Goal: Task Accomplishment & Management: Complete application form

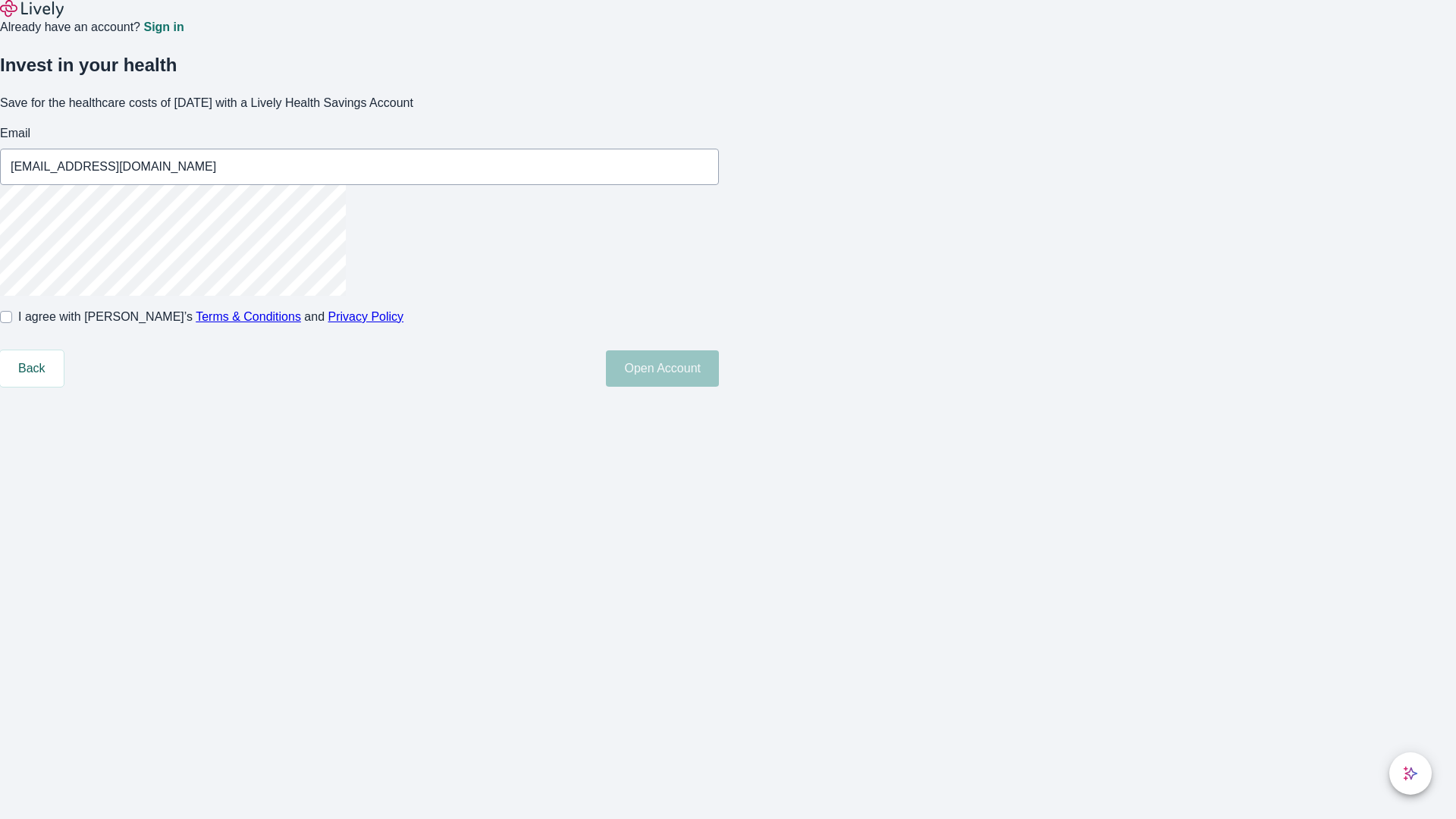
click at [12, 323] on input "I agree with Lively’s Terms & Conditions and Privacy Policy" at bounding box center [6, 317] width 12 height 12
checkbox input "true"
click at [719, 386] on button "Open Account" at bounding box center [662, 368] width 113 height 36
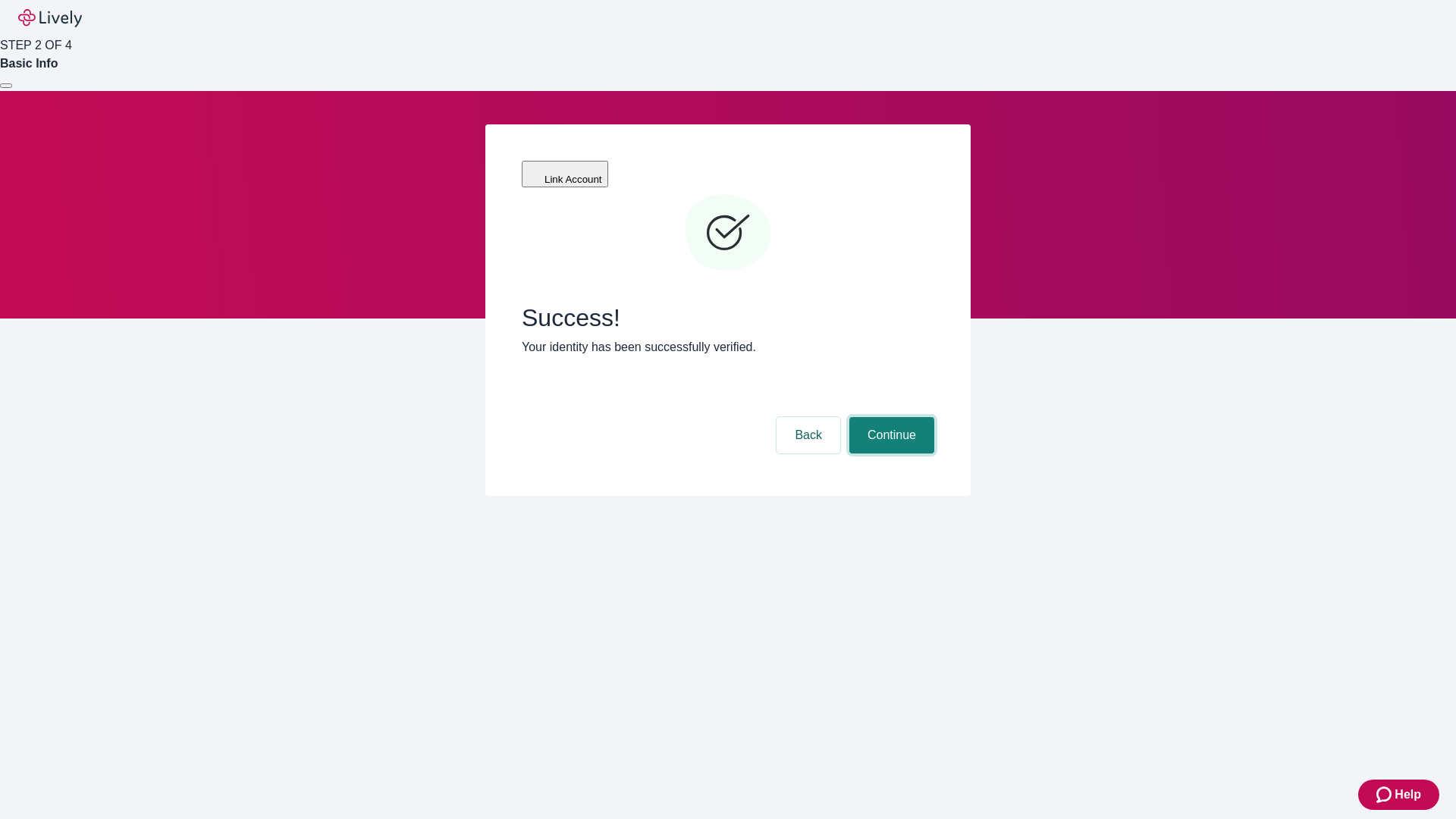
click at [890, 417] on button "Continue" at bounding box center [891, 434] width 85 height 36
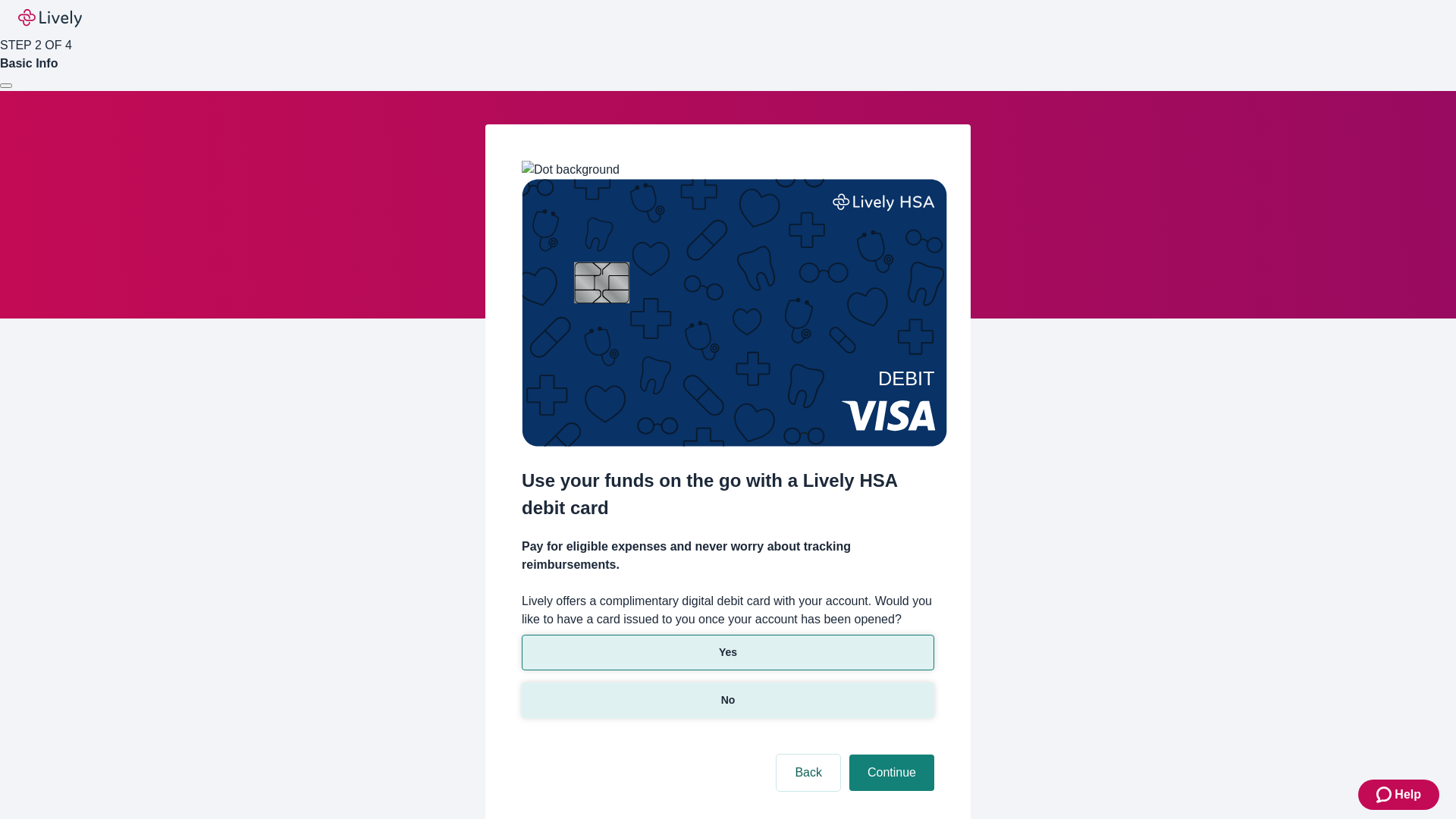
click at [728, 693] on p "No" at bounding box center [728, 701] width 14 height 16
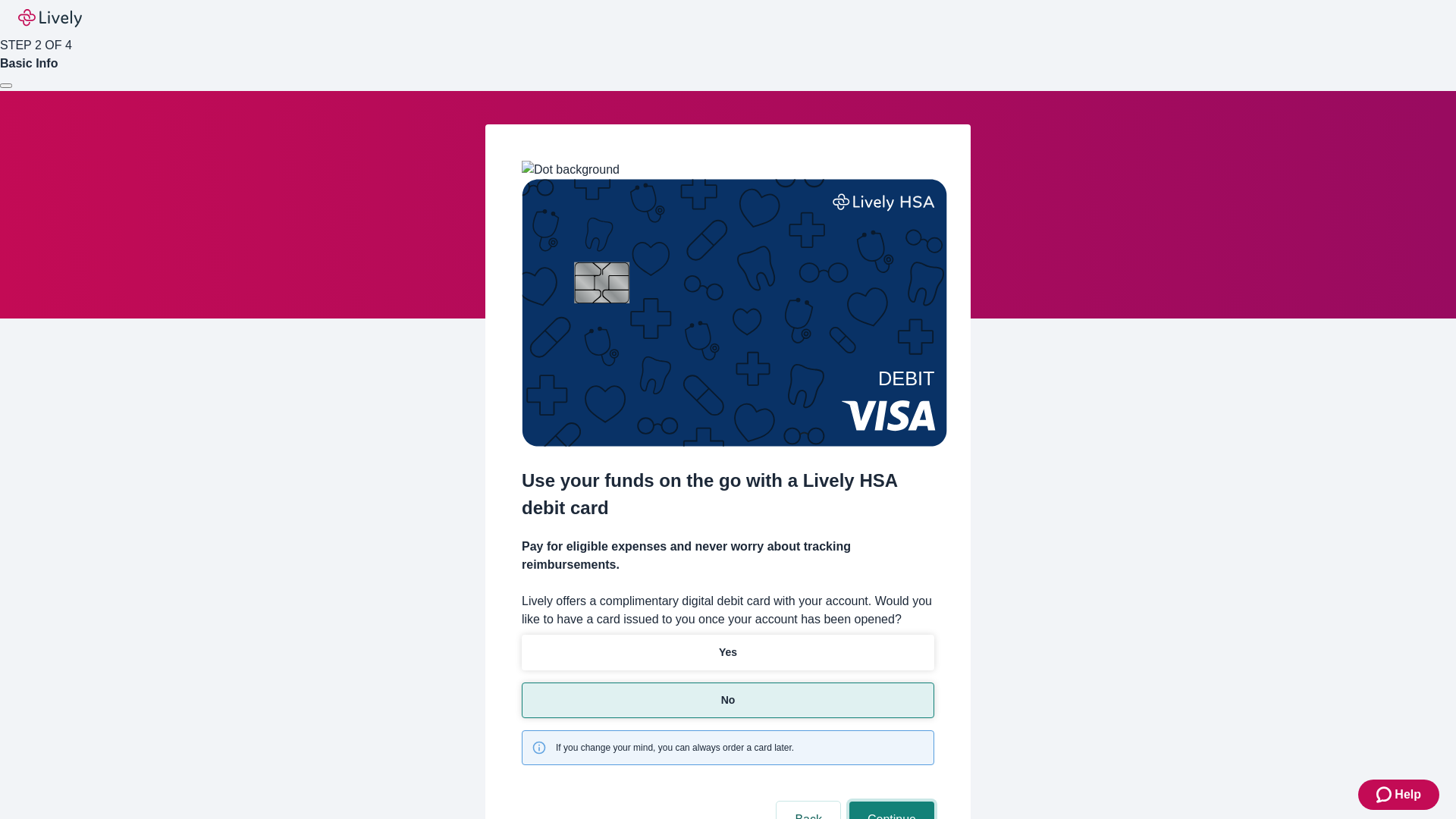
click at [890, 801] on button "Continue" at bounding box center [891, 819] width 85 height 36
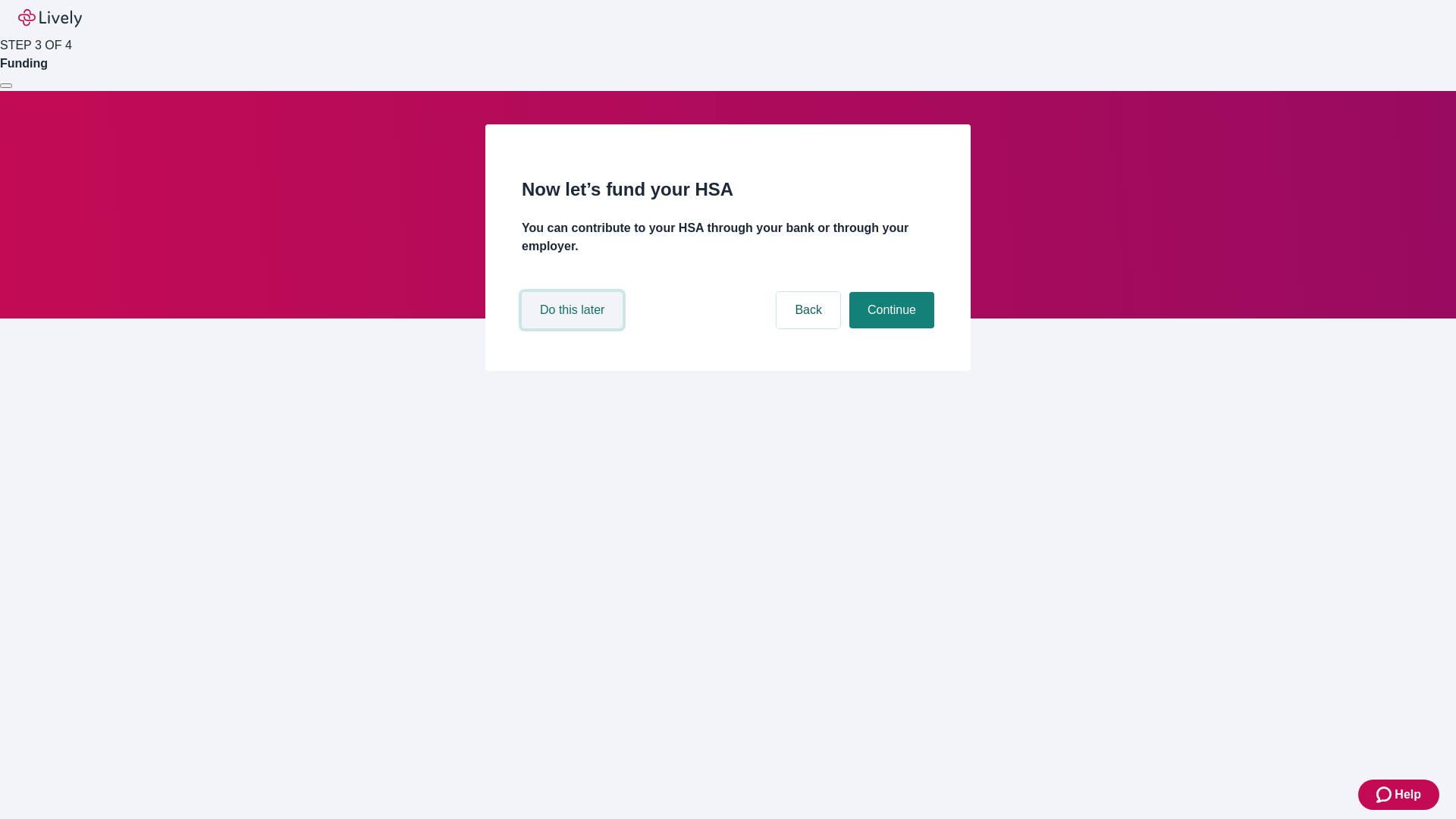
click at [574, 328] on button "Do this later" at bounding box center [572, 310] width 101 height 36
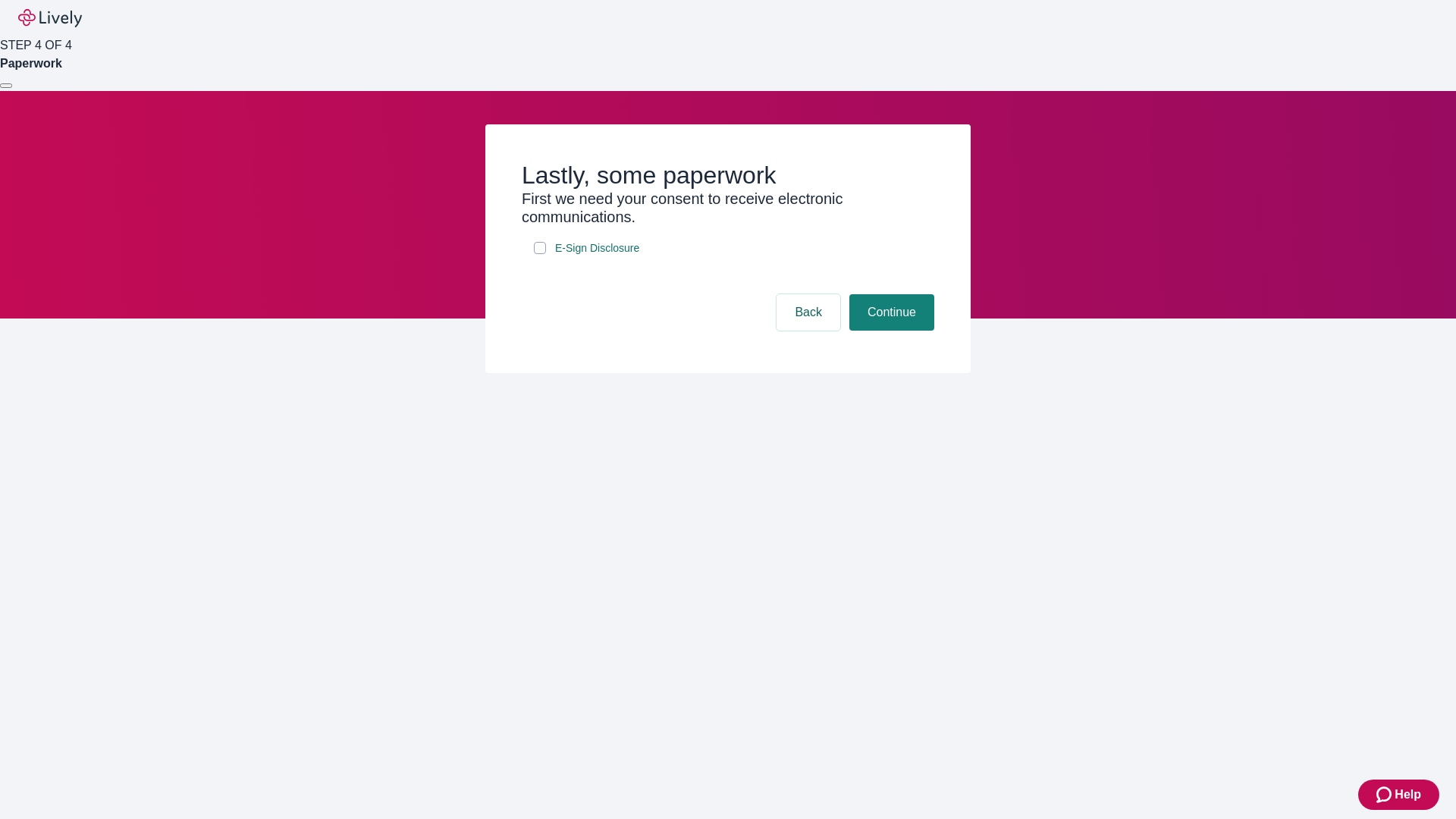
click at [540, 254] on input "E-Sign Disclosure" at bounding box center [541, 248] width 12 height 12
checkbox input "true"
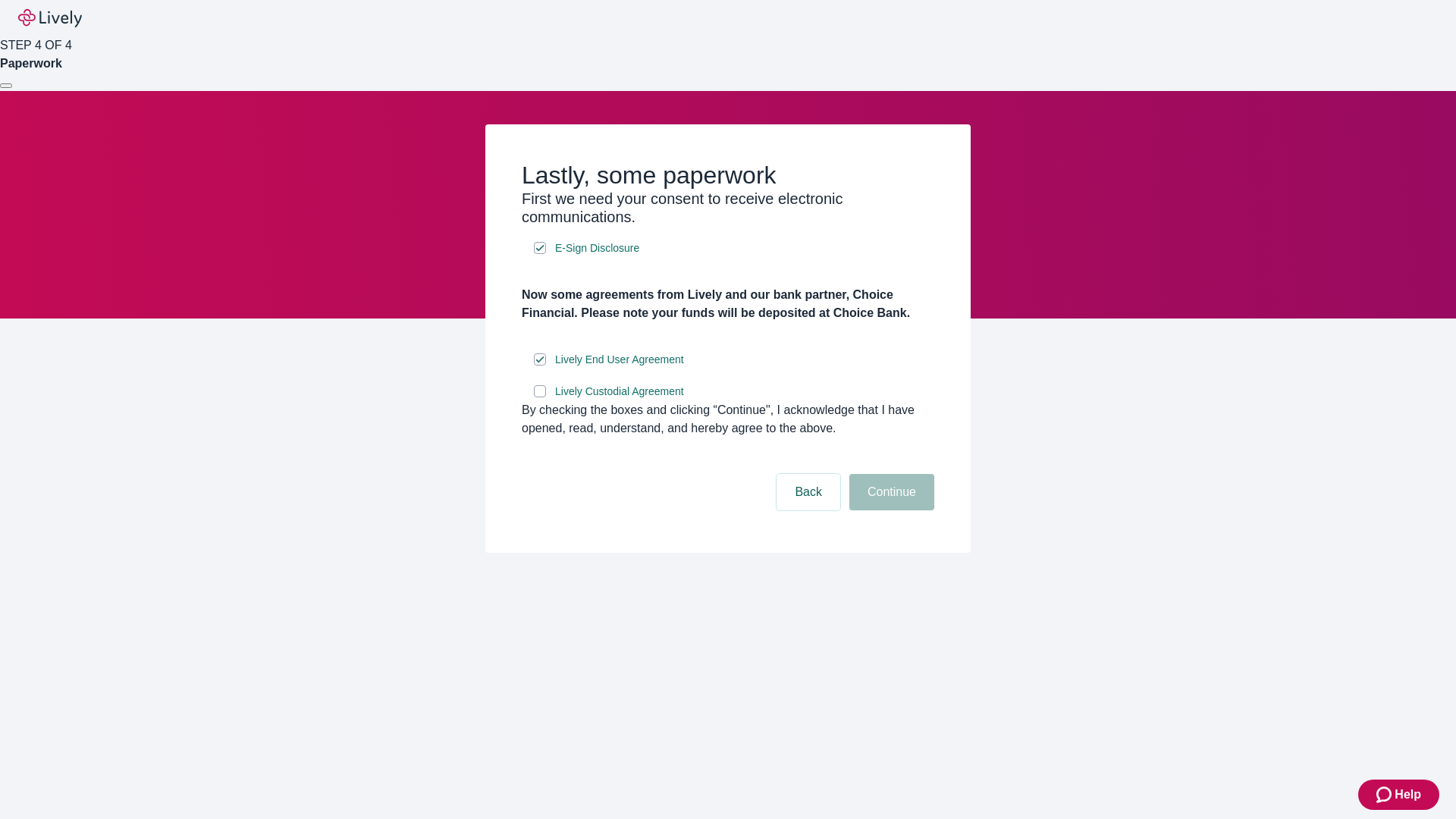
click at [540, 397] on input "Lively Custodial Agreement" at bounding box center [541, 392] width 12 height 12
checkbox input "true"
click at [890, 510] on button "Continue" at bounding box center [891, 491] width 85 height 36
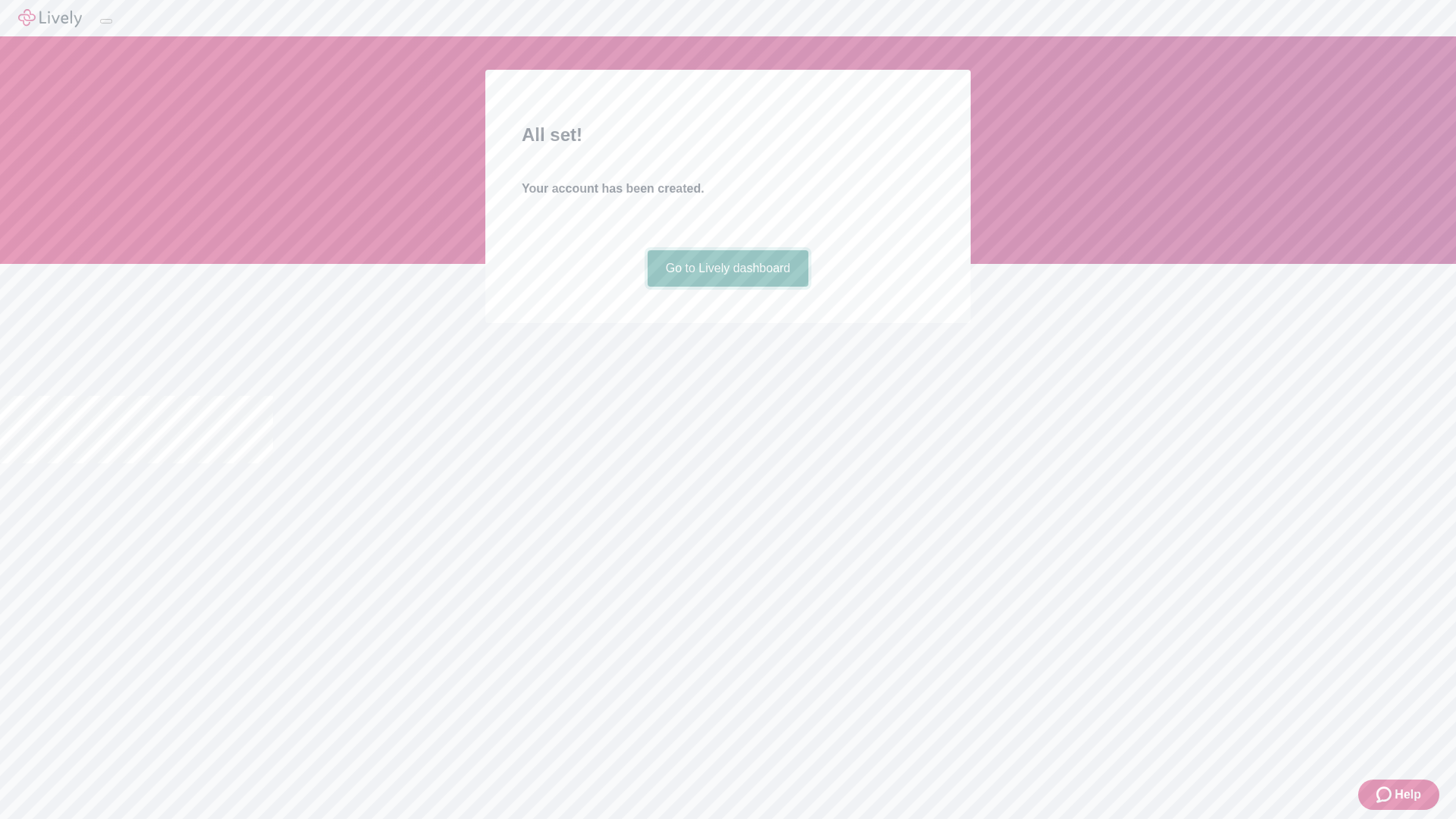
click at [728, 287] on link "Go to Lively dashboard" at bounding box center [728, 268] width 161 height 36
